Goal: Transaction & Acquisition: Purchase product/service

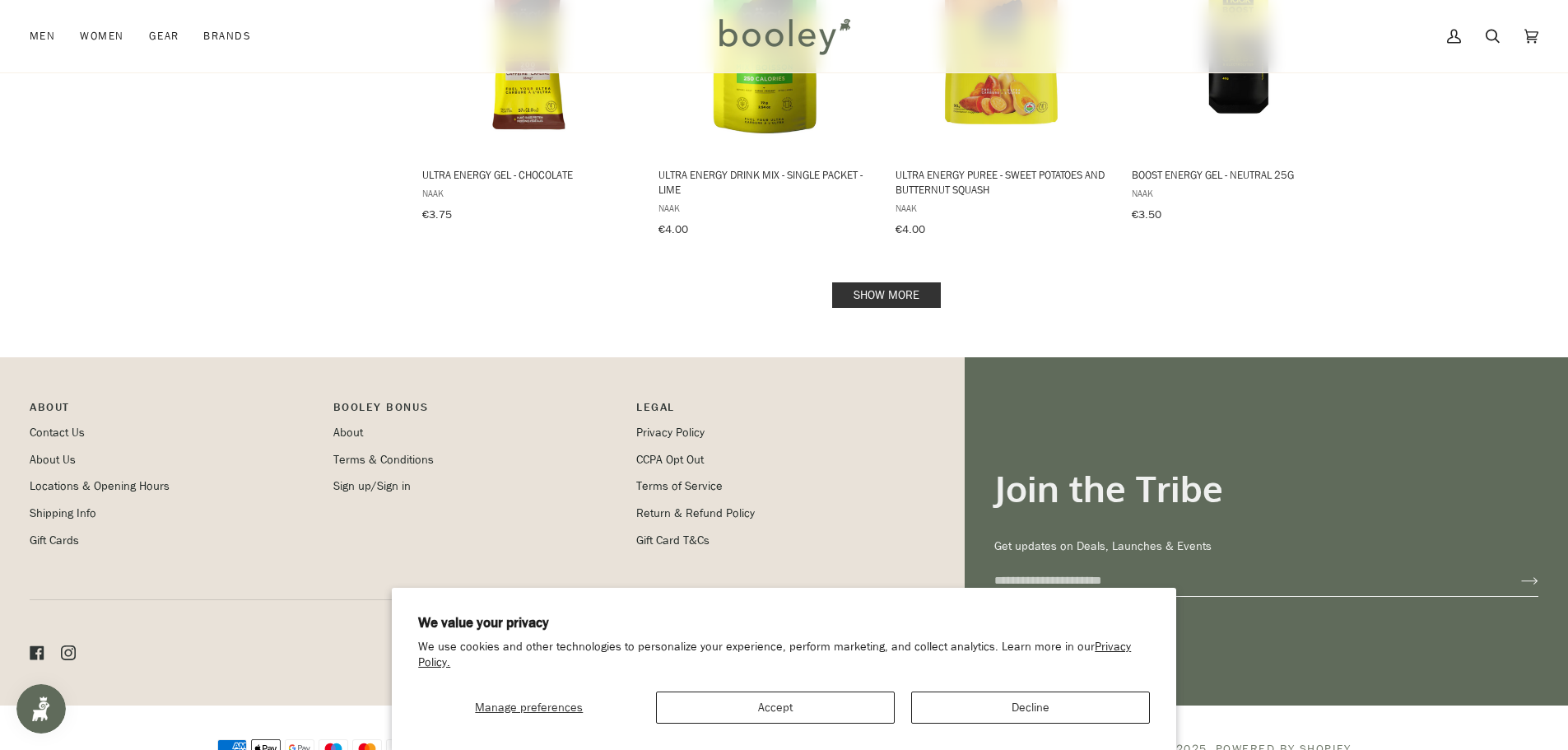
scroll to position [1855, 0]
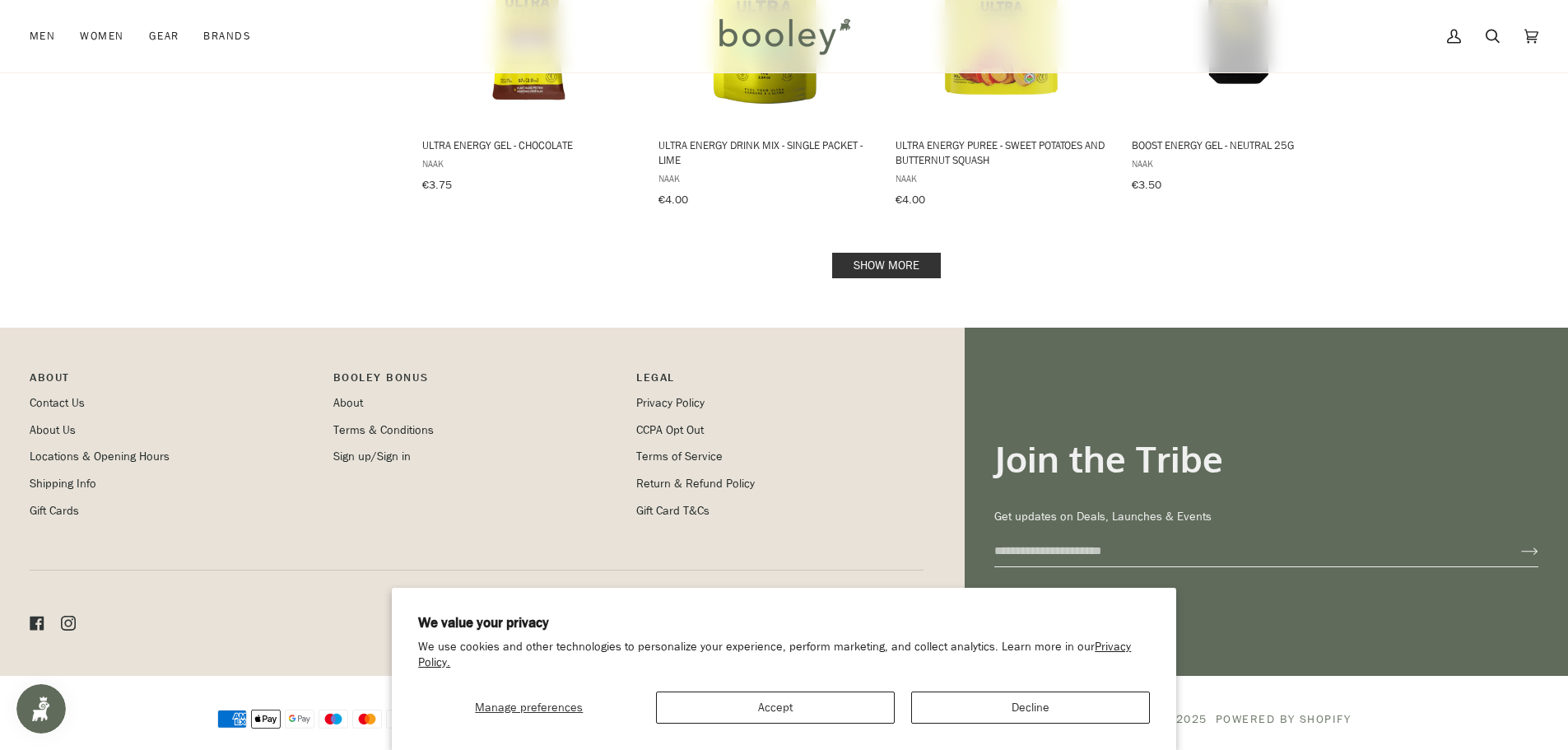
click at [915, 253] on link "Show more" at bounding box center [886, 266] width 108 height 26
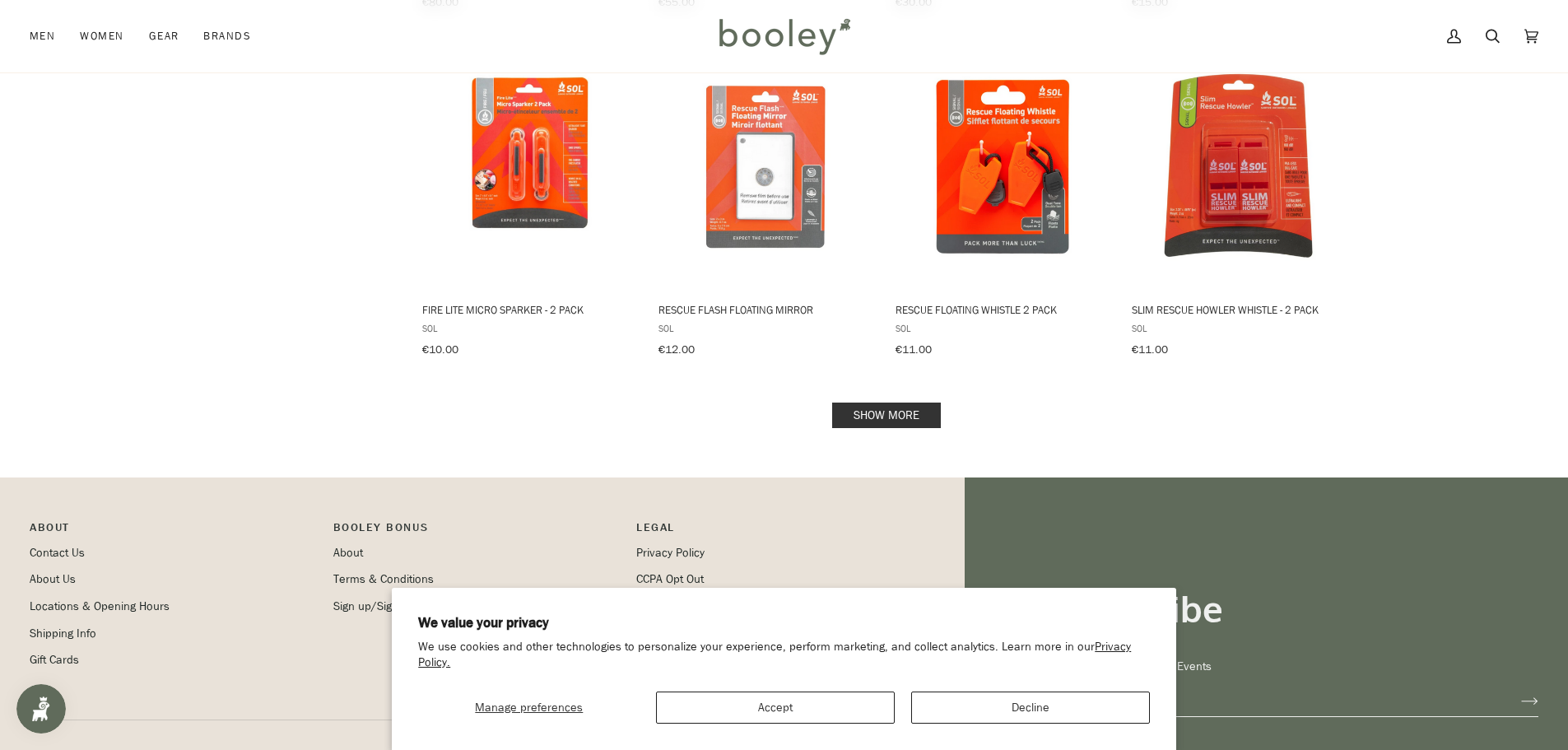
scroll to position [3627, 0]
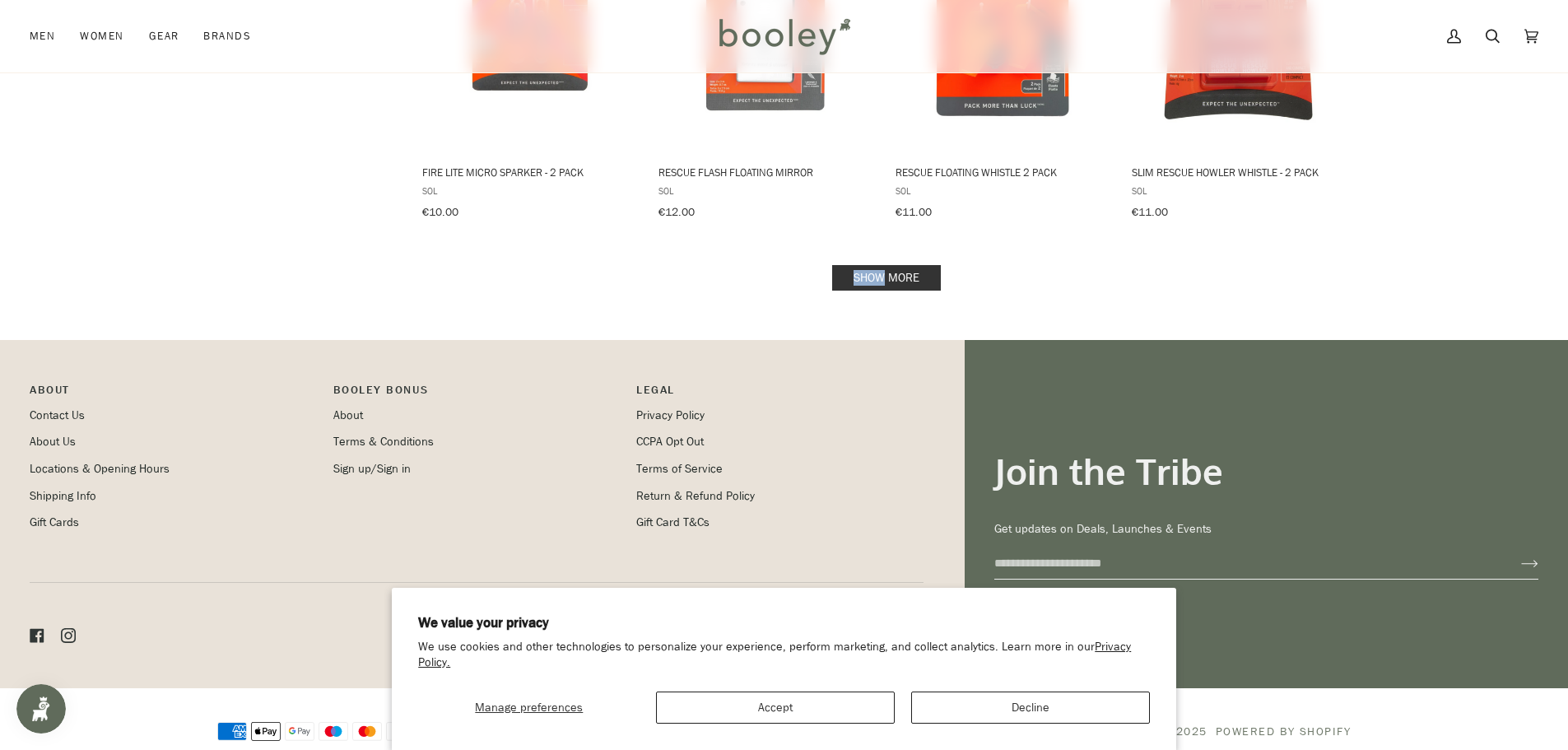
click at [888, 265] on link "Show more" at bounding box center [886, 278] width 108 height 26
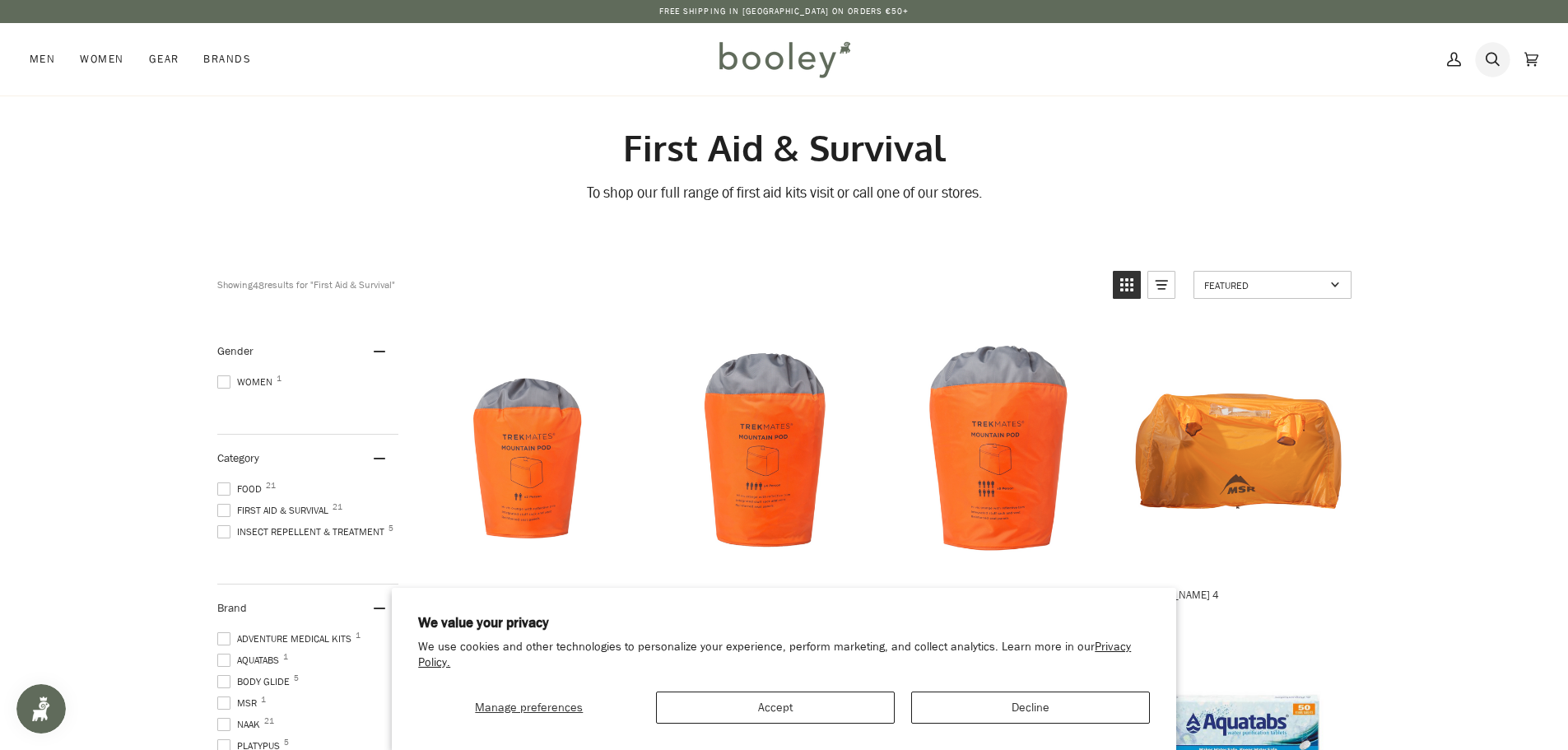
click at [1496, 63] on icon at bounding box center [1492, 60] width 14 height 14
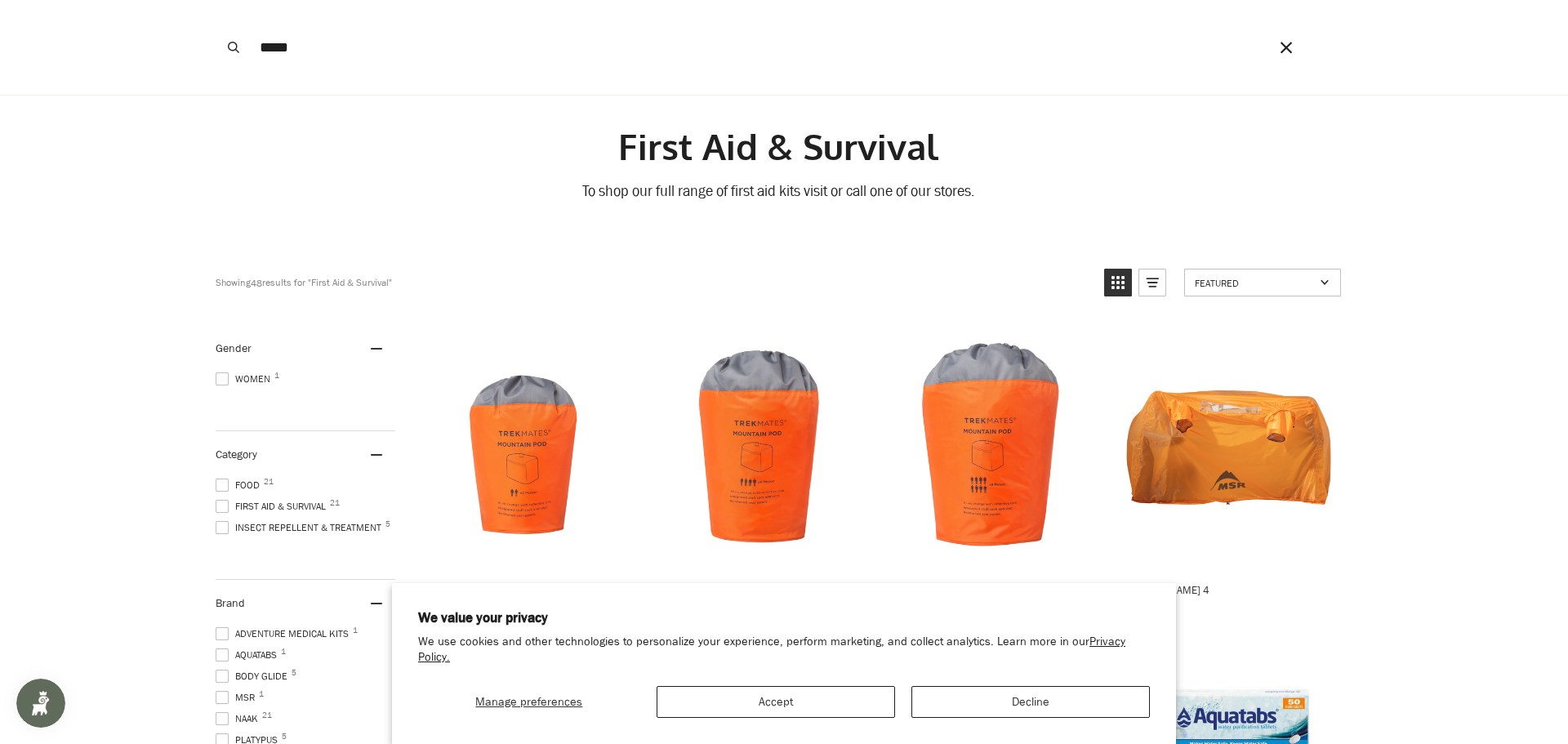
type input "*****"
click at [216, 0] on button "Search" at bounding box center [233, 47] width 36 height 95
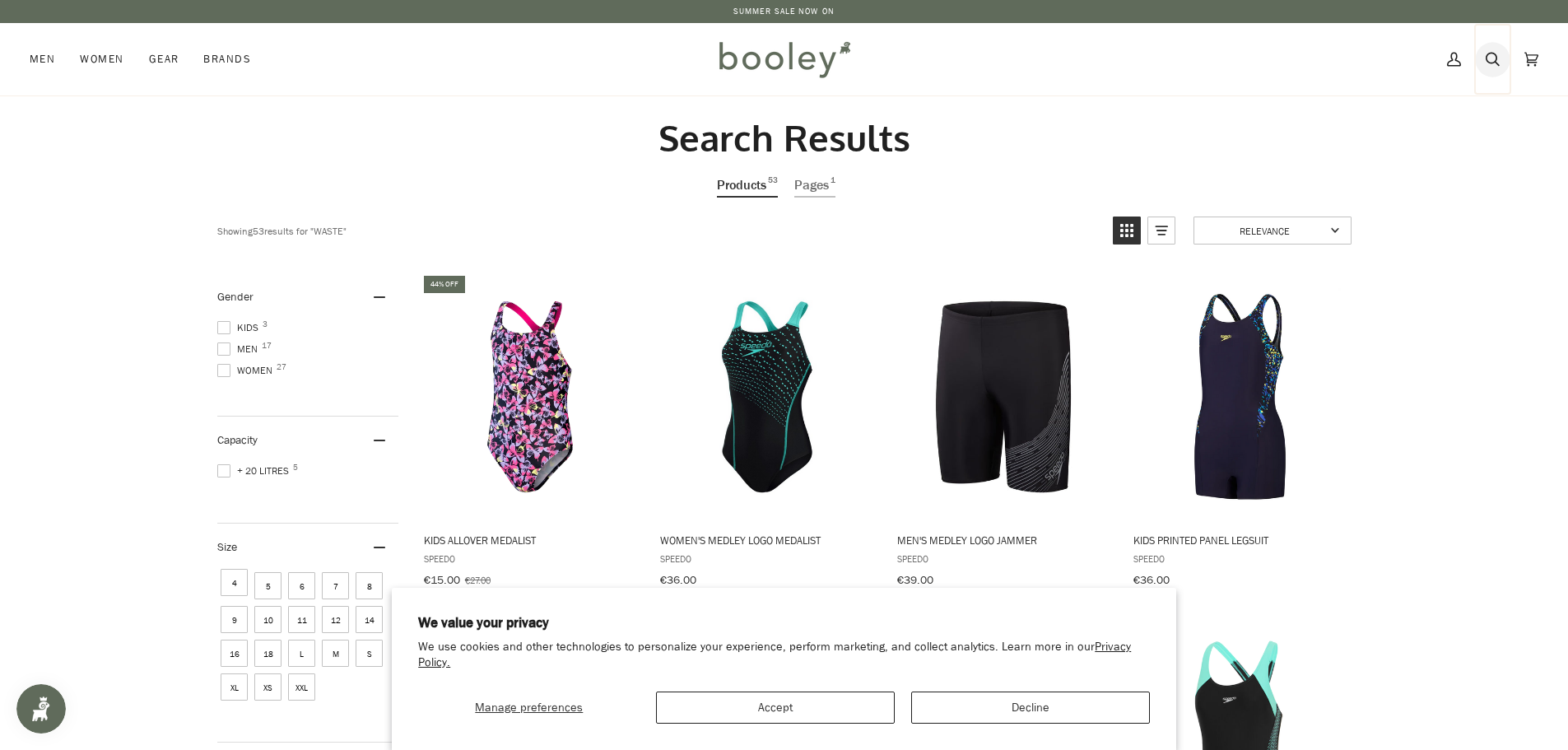
click at [1491, 56] on icon at bounding box center [1492, 59] width 14 height 25
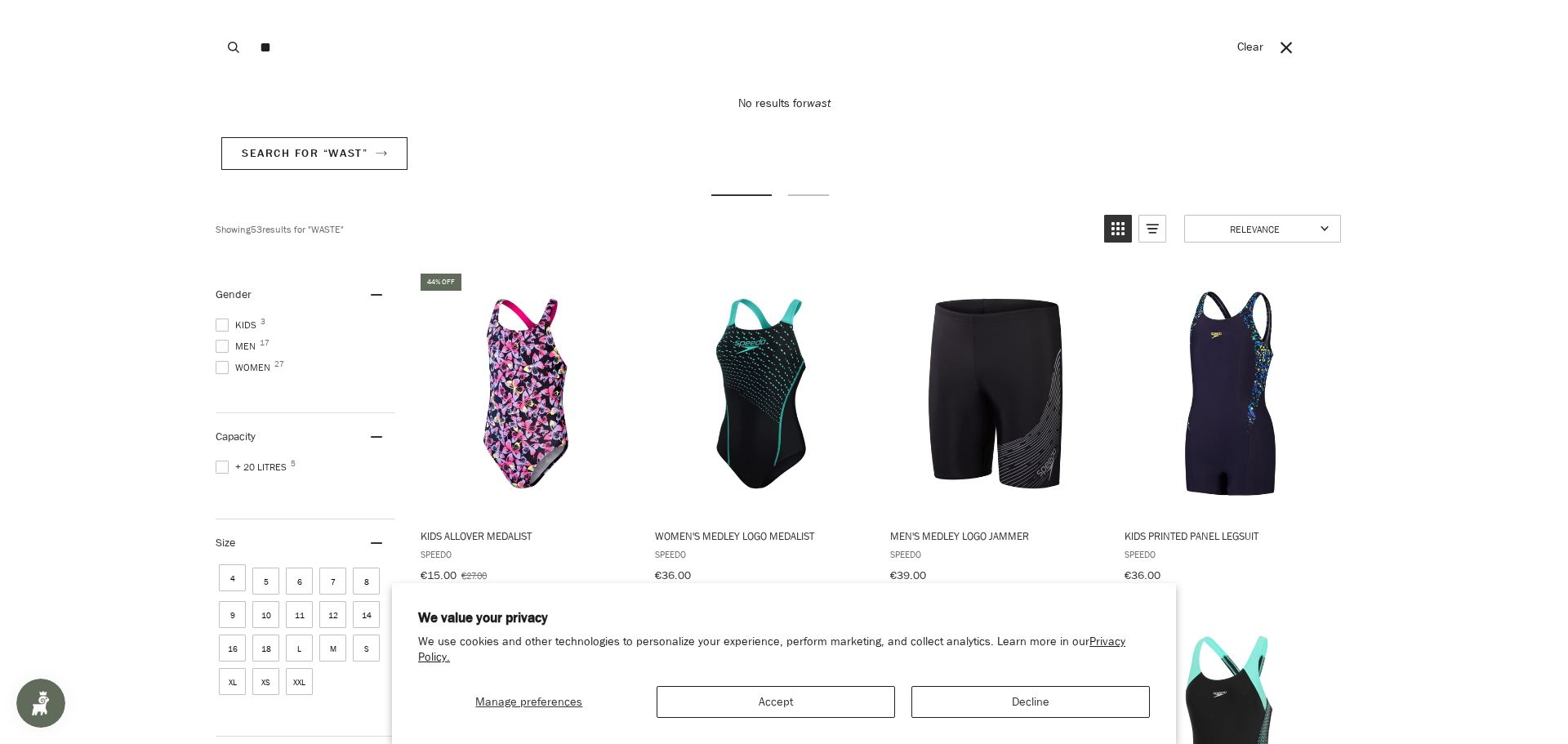
type input "*"
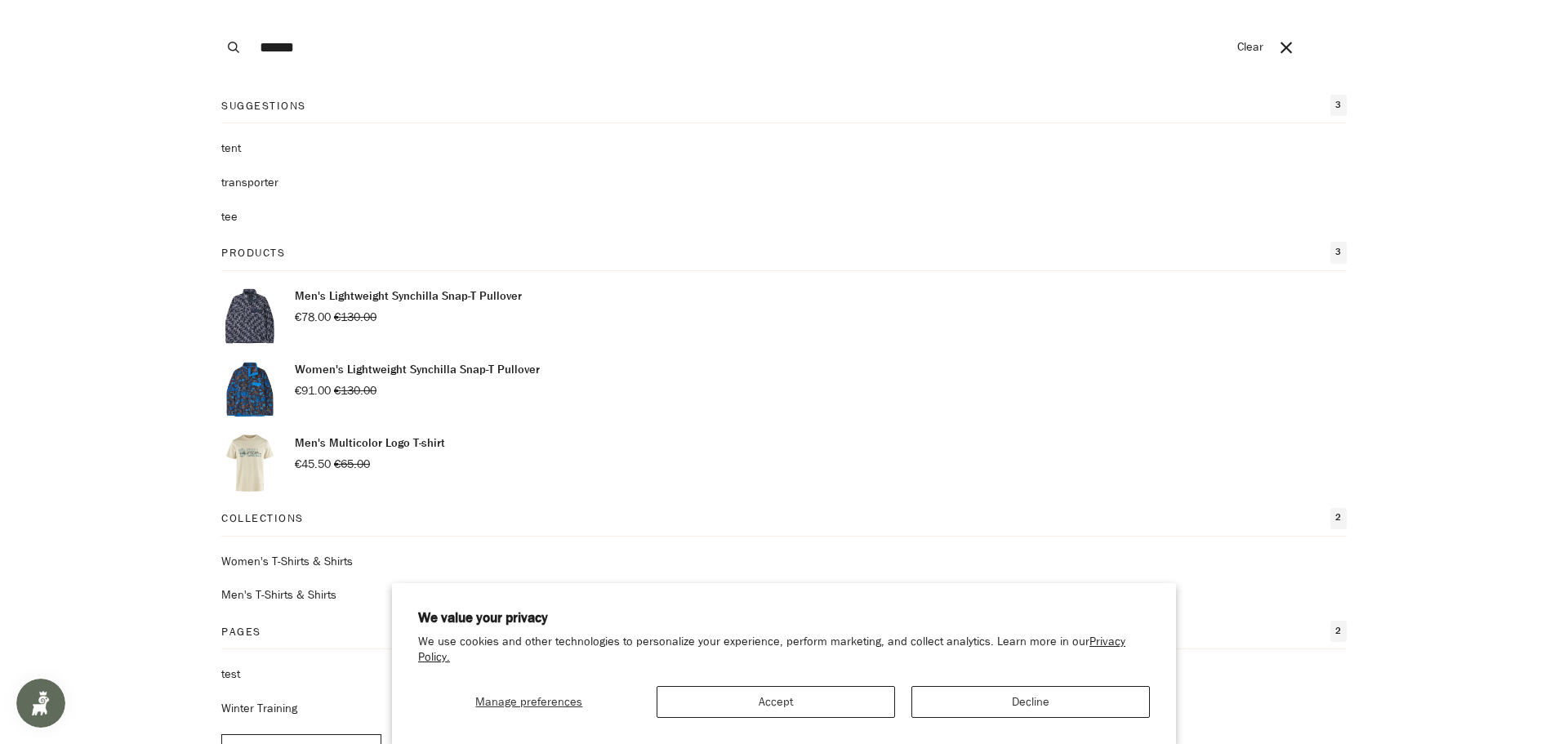
type input "******"
click at [216, 0] on button "Search" at bounding box center [233, 47] width 36 height 95
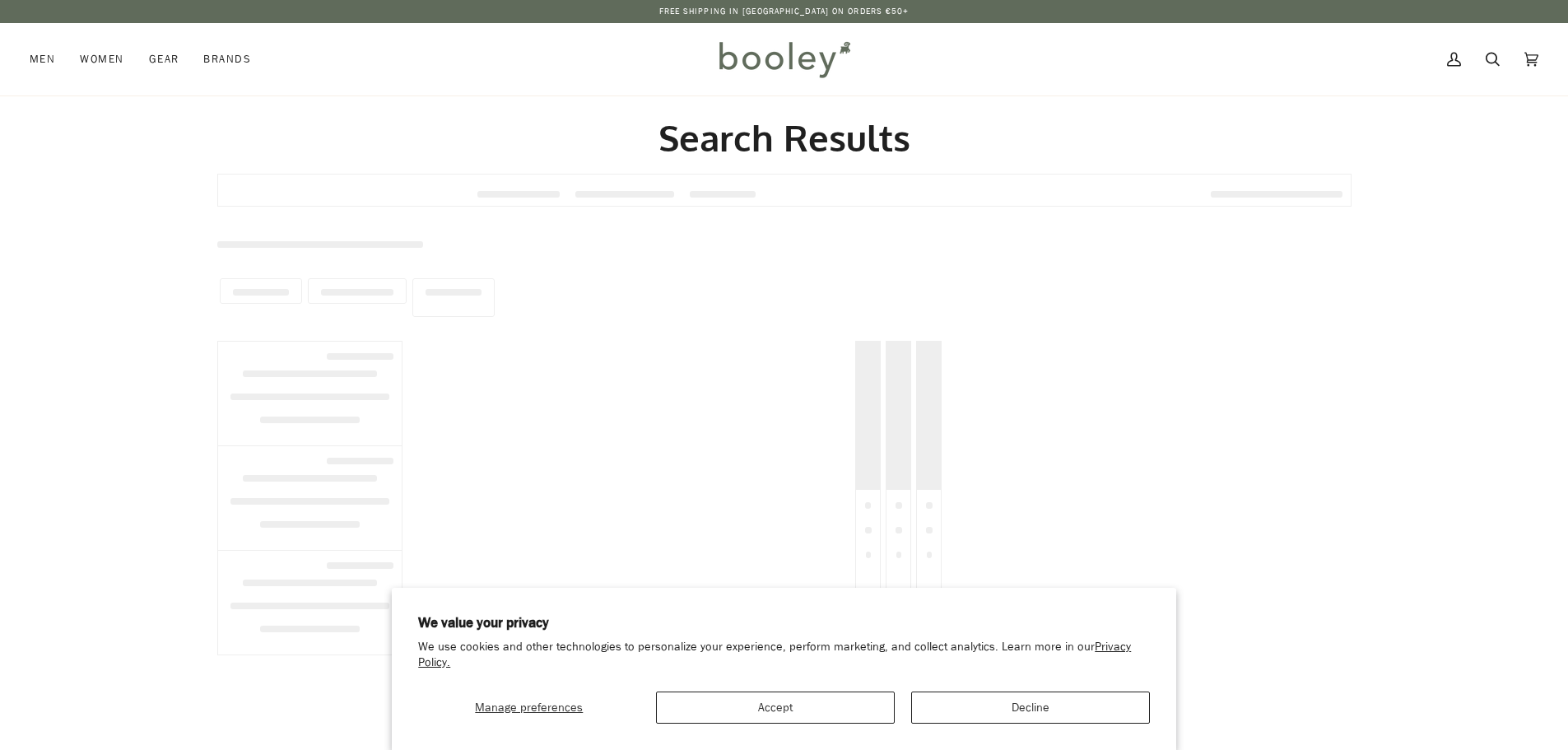
type input "******"
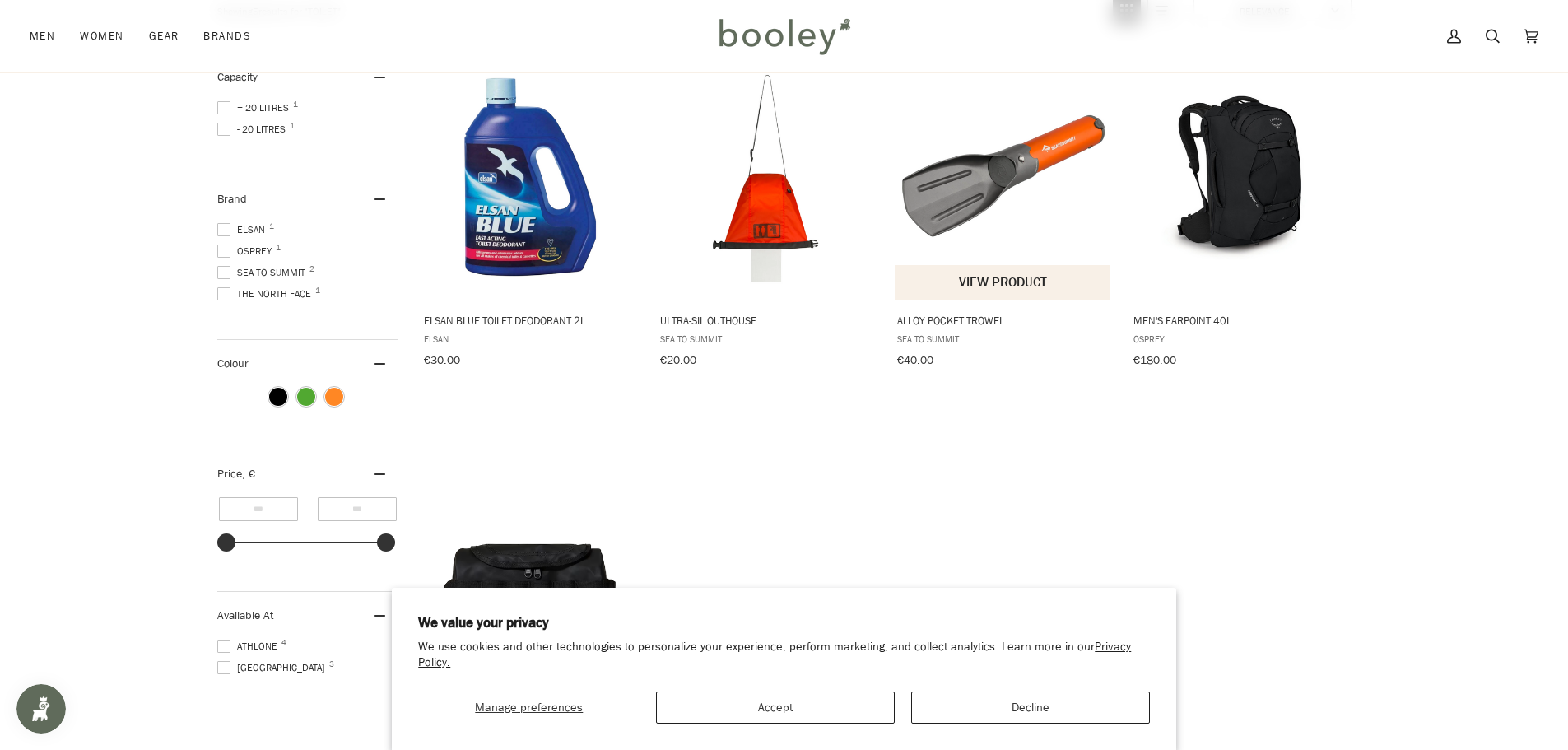
scroll to position [439, 0]
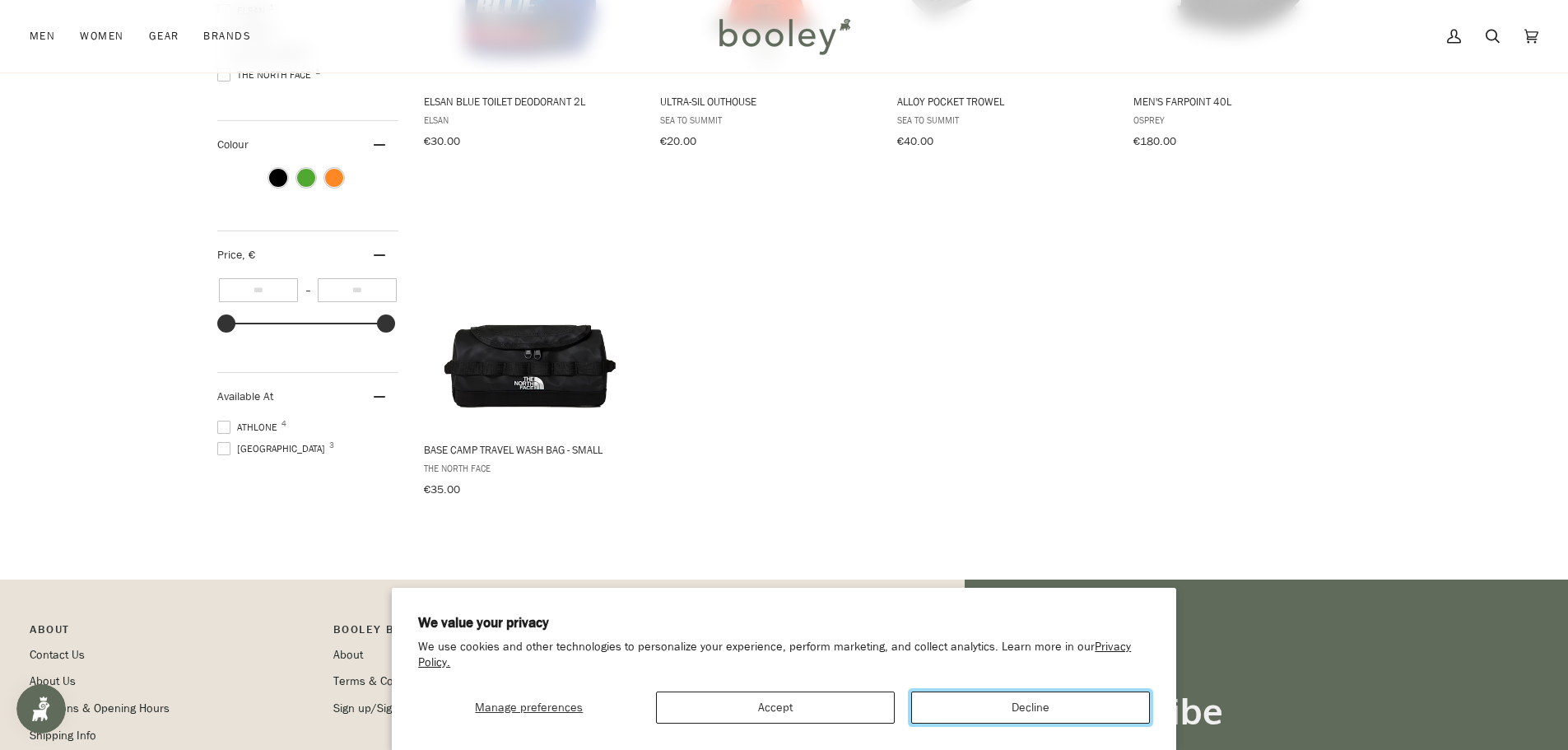
click at [1006, 713] on button "Decline" at bounding box center [1031, 707] width 239 height 32
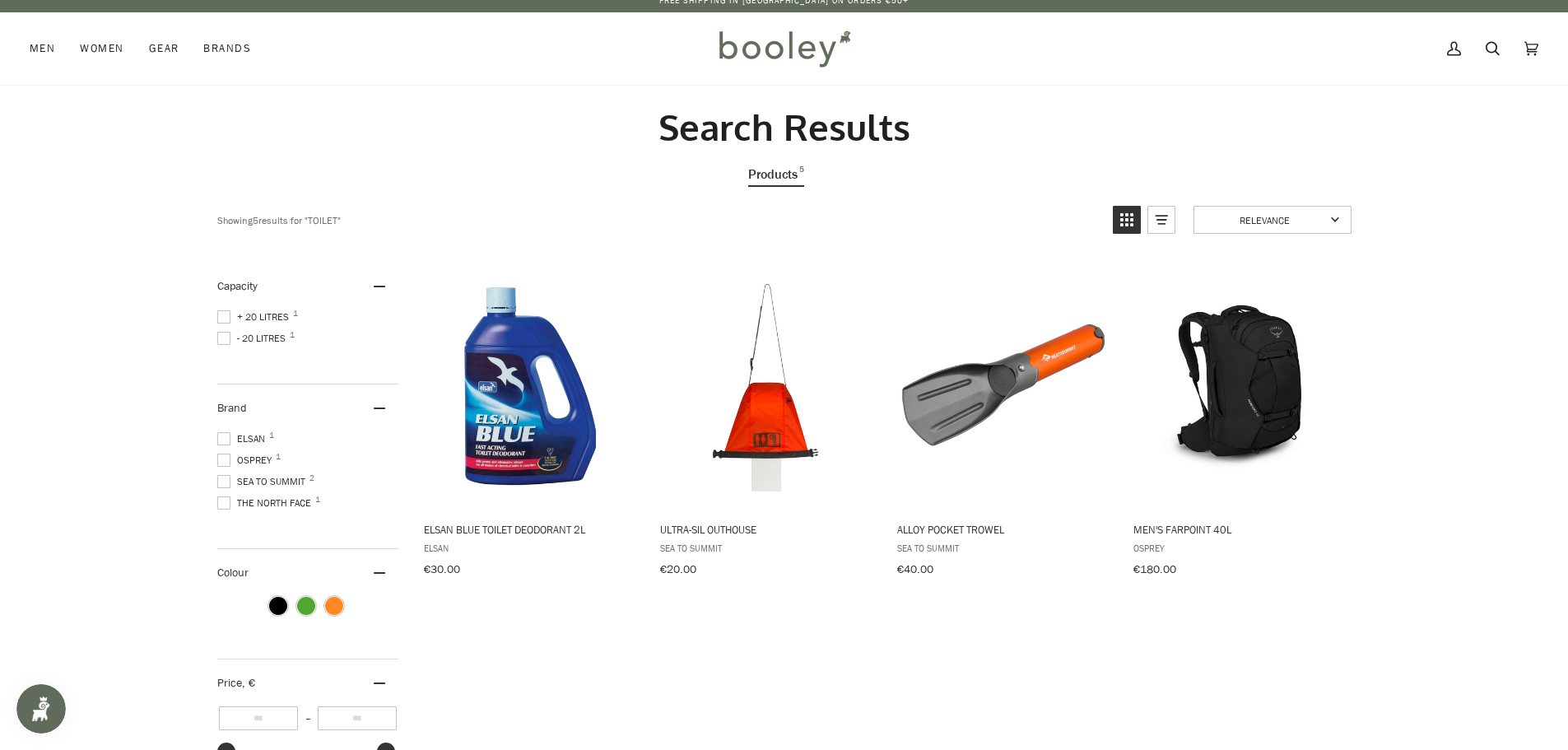
scroll to position [0, 0]
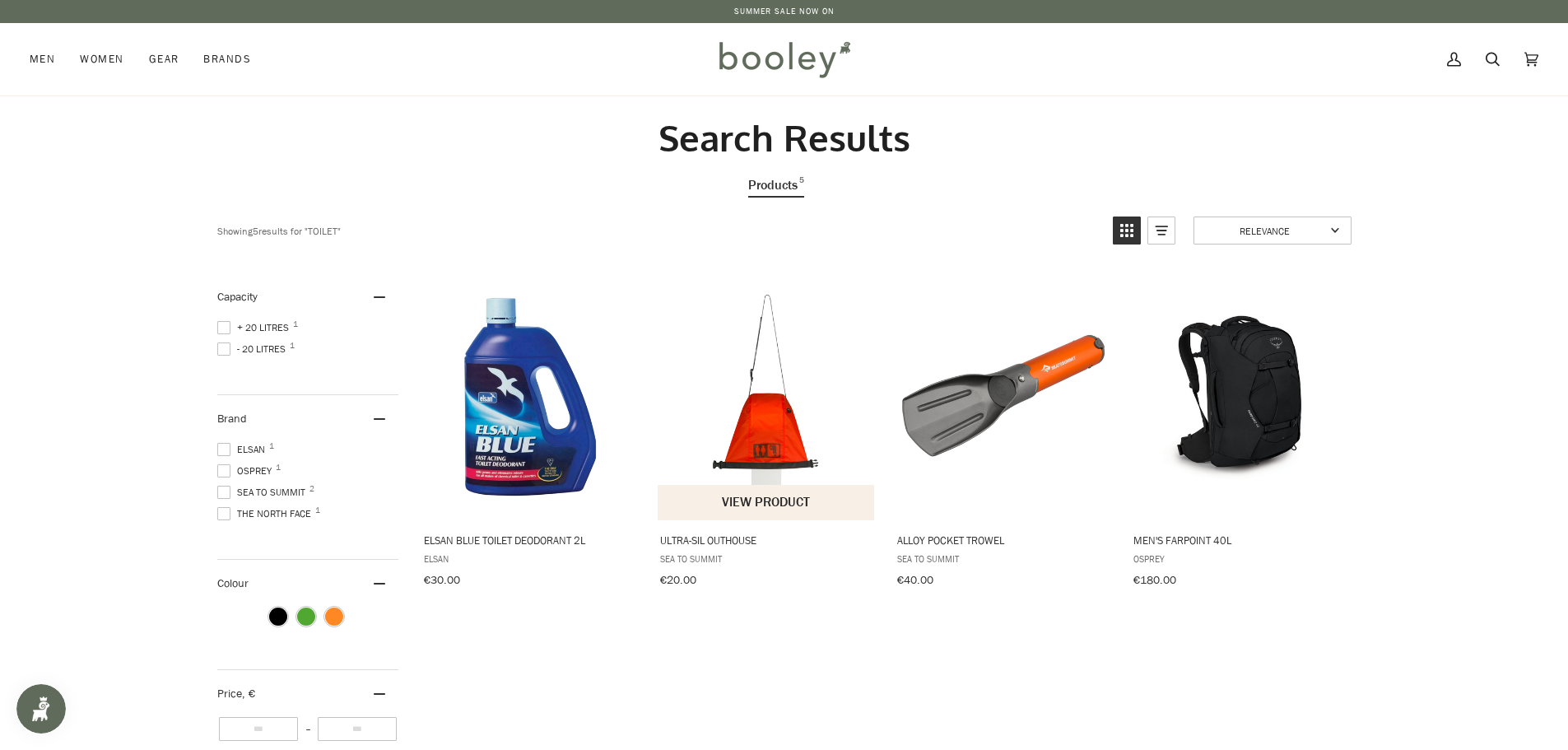
click at [726, 538] on span "Ultra-Sil Outhouse" at bounding box center [767, 539] width 214 height 15
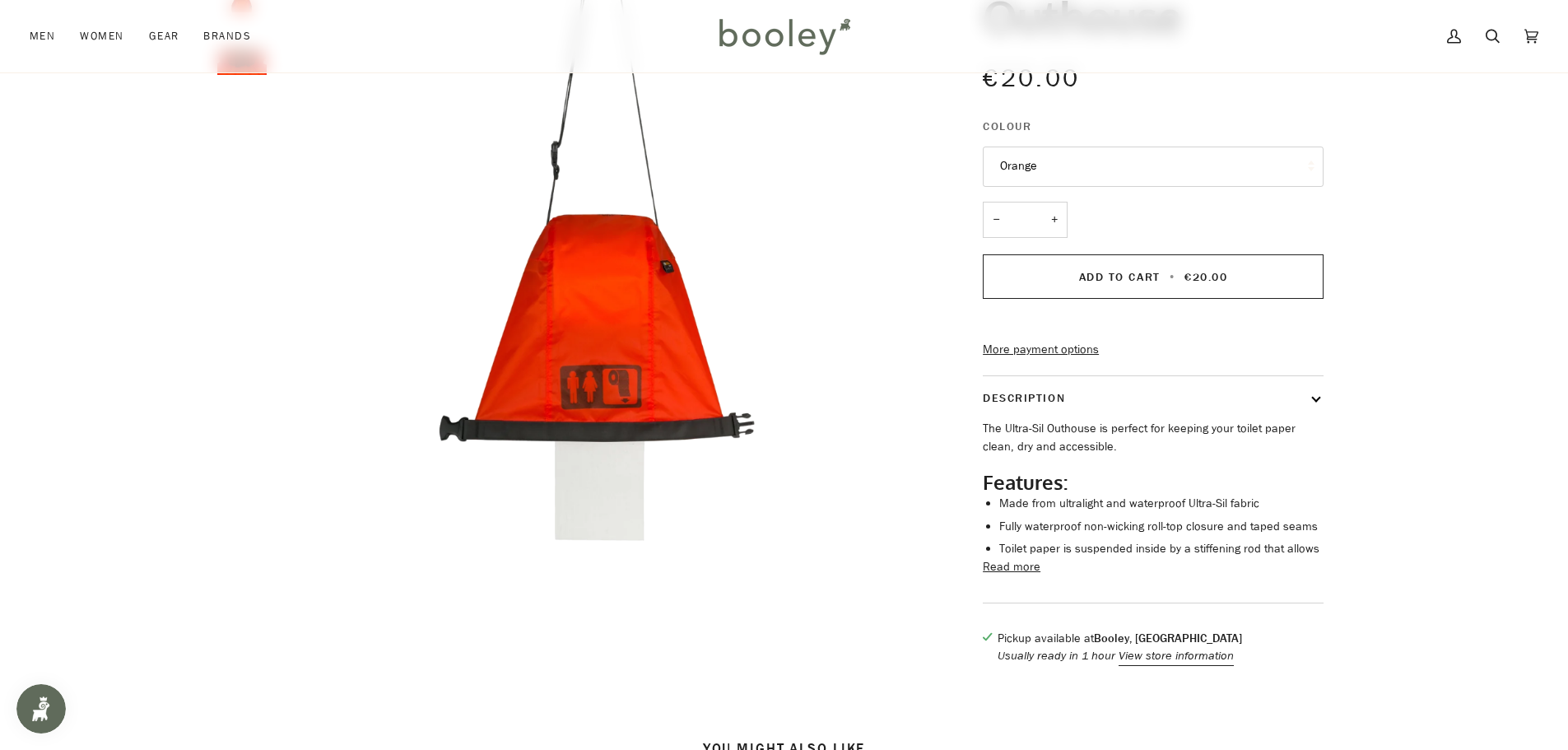
scroll to position [219, 0]
